Goal: Download file/media

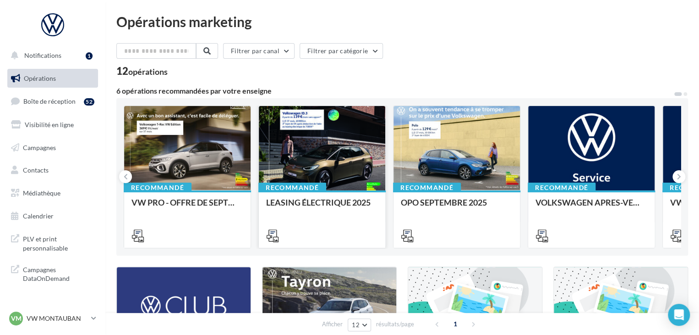
click at [341, 150] on div at bounding box center [322, 148] width 126 height 85
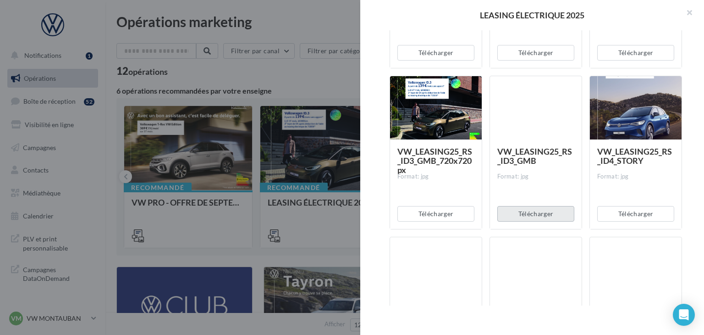
scroll to position [367, 0]
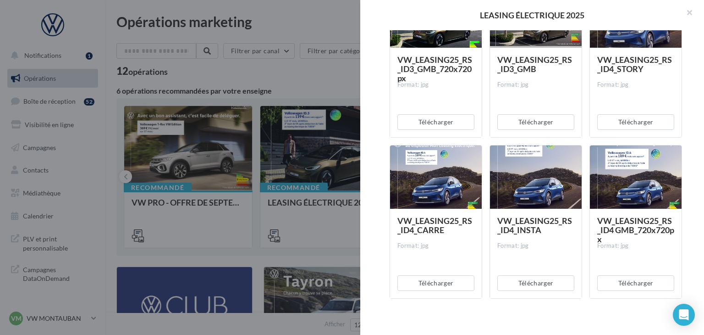
click at [428, 171] on div at bounding box center [436, 177] width 92 height 64
click at [450, 280] on button "Télécharger" at bounding box center [435, 283] width 77 height 16
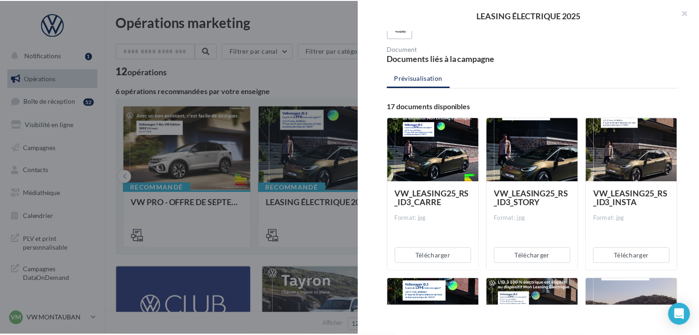
scroll to position [92, 0]
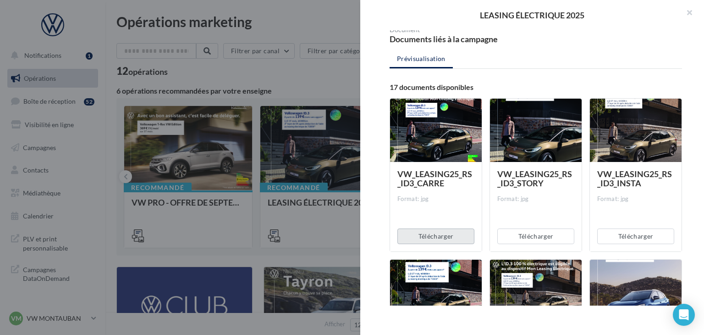
click at [441, 239] on button "Télécharger" at bounding box center [435, 236] width 77 height 16
click at [682, 13] on button "button" at bounding box center [685, 13] width 37 height 27
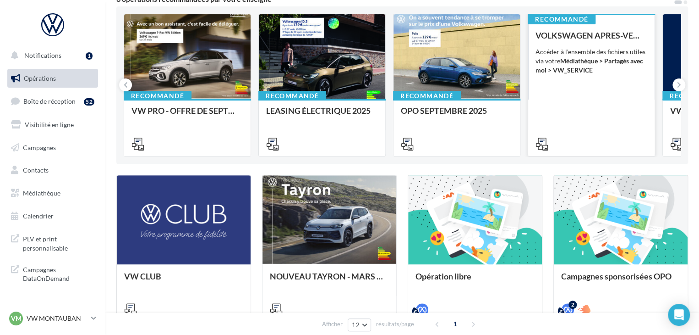
click at [599, 75] on div "VOLKSWAGEN APRES-VENTE Accéder à l'ensemble des fichiers utiles via votre Média…" at bounding box center [592, 89] width 112 height 117
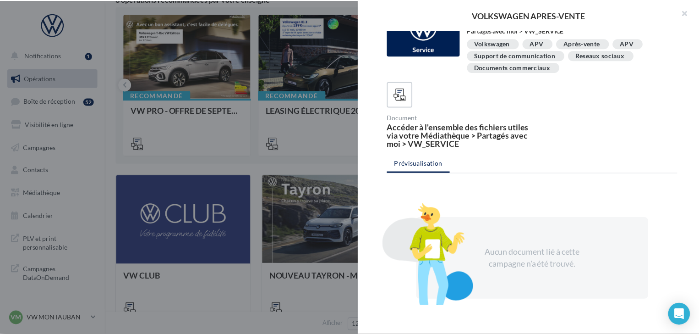
scroll to position [52, 0]
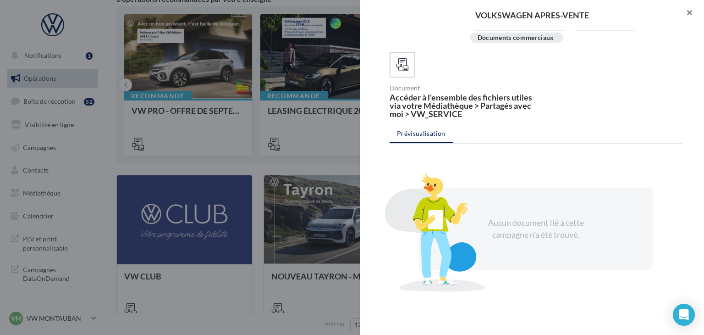
click at [688, 12] on button "button" at bounding box center [685, 13] width 37 height 27
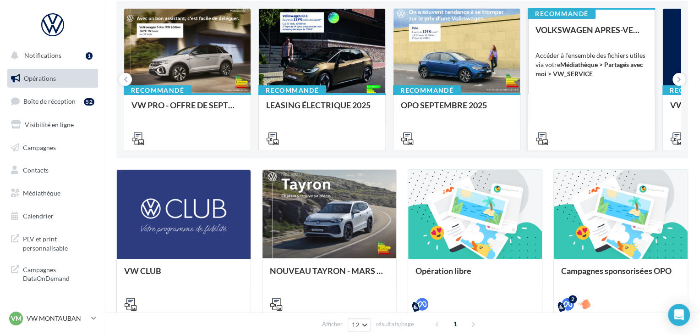
scroll to position [46, 0]
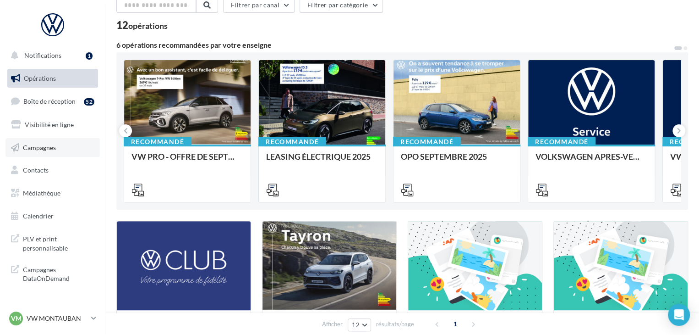
click at [76, 144] on link "Campagnes" at bounding box center [52, 147] width 94 height 19
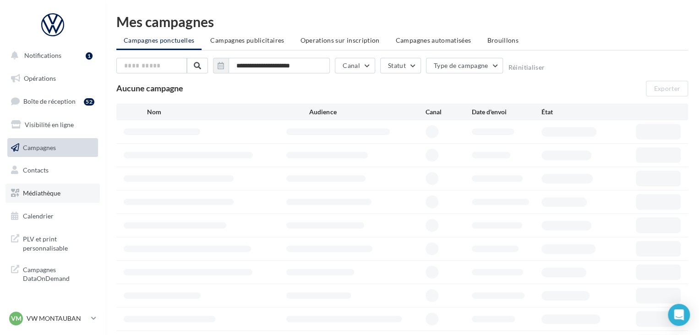
click at [64, 189] on link "Médiathèque" at bounding box center [52, 192] width 94 height 19
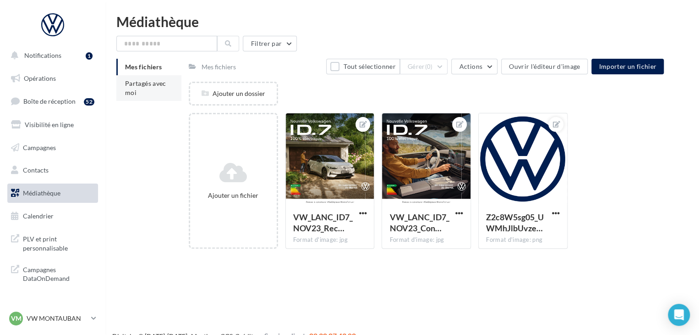
click at [154, 87] on span "Partagés avec moi" at bounding box center [145, 87] width 41 height 17
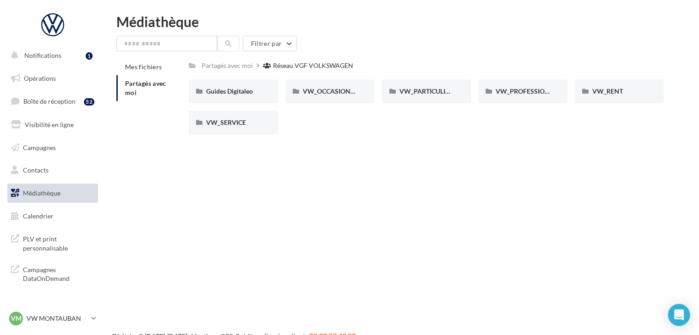
click at [251, 136] on div "Guides Digitaleo Guides Digitaleo VW_OCCASIONS_GARANTIES VW_OCCASIONS_GARANTIES…" at bounding box center [430, 110] width 483 height 62
click at [252, 128] on div "VW_SERVICE" at bounding box center [233, 122] width 89 height 24
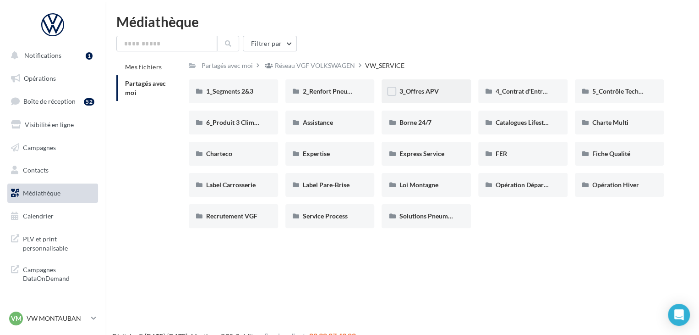
click at [430, 81] on div "3_Offres APV" at bounding box center [426, 91] width 89 height 24
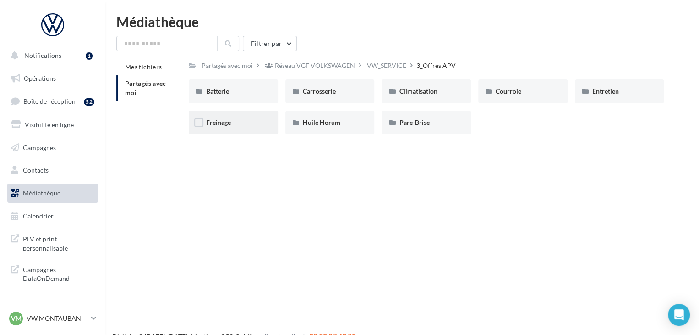
click at [242, 123] on div "Freinage" at bounding box center [233, 122] width 55 height 9
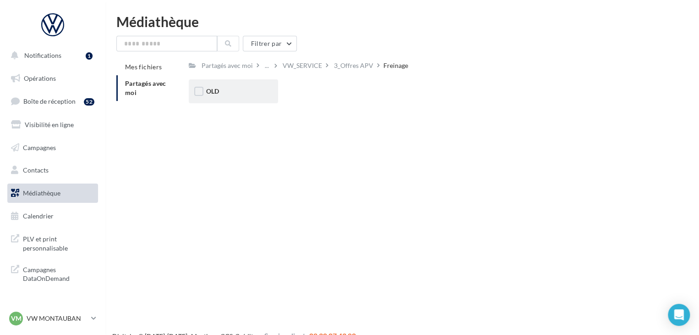
click at [240, 96] on div "OLD" at bounding box center [233, 91] width 55 height 9
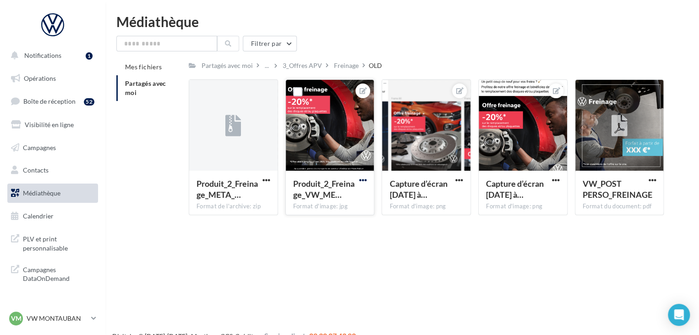
click at [365, 181] on span "button" at bounding box center [363, 180] width 8 height 8
click at [337, 220] on button "Télécharger" at bounding box center [320, 222] width 97 height 24
click at [42, 317] on p "VW MONTAUBAN" at bounding box center [57, 317] width 61 height 9
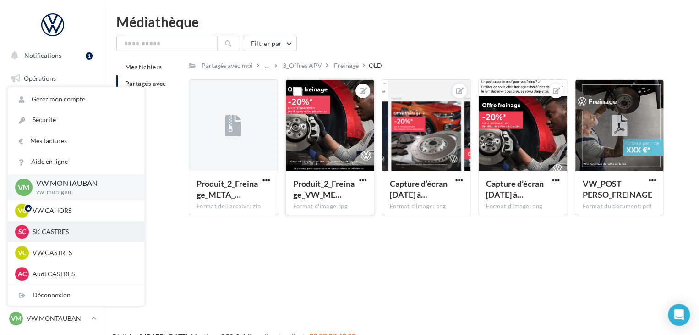
click at [62, 234] on p "SK CASTRES" at bounding box center [83, 231] width 101 height 9
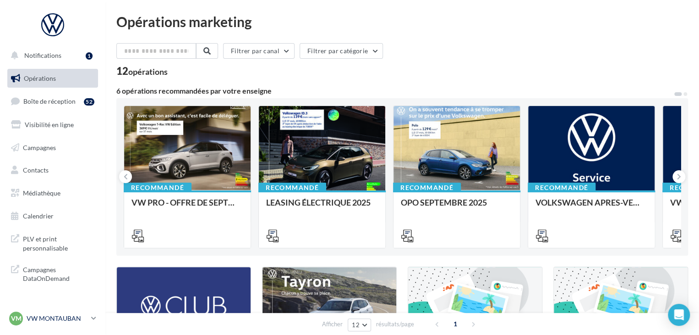
click at [60, 316] on p "VW MONTAUBAN" at bounding box center [57, 317] width 61 height 9
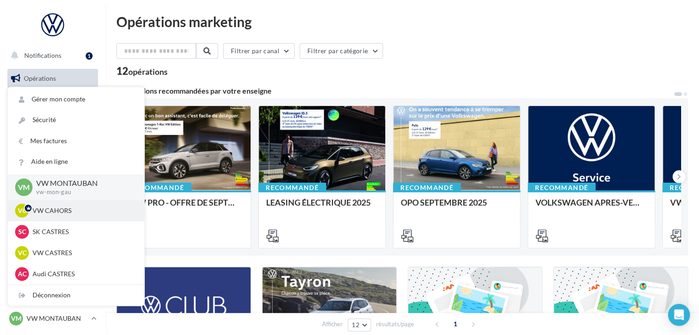
click at [59, 218] on div "VC VW CAHORS vw-cah-gau" at bounding box center [76, 210] width 137 height 21
click at [60, 211] on p "VW CAHORS" at bounding box center [83, 210] width 101 height 9
